Goal: Information Seeking & Learning: Learn about a topic

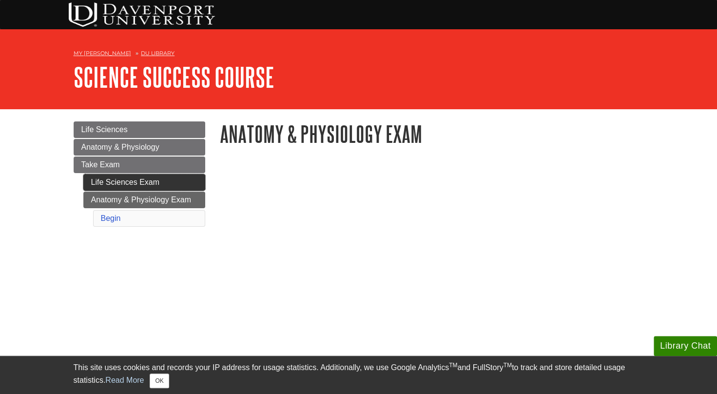
click at [136, 179] on link "Life Sciences Exam" at bounding box center [144, 182] width 122 height 17
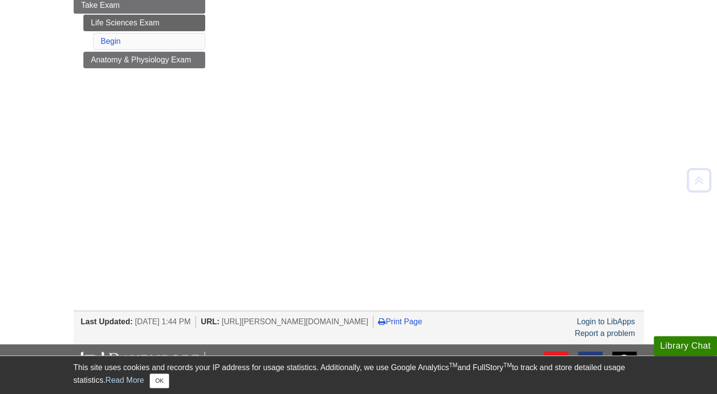
scroll to position [168, 0]
